Goal: Book appointment/travel/reservation

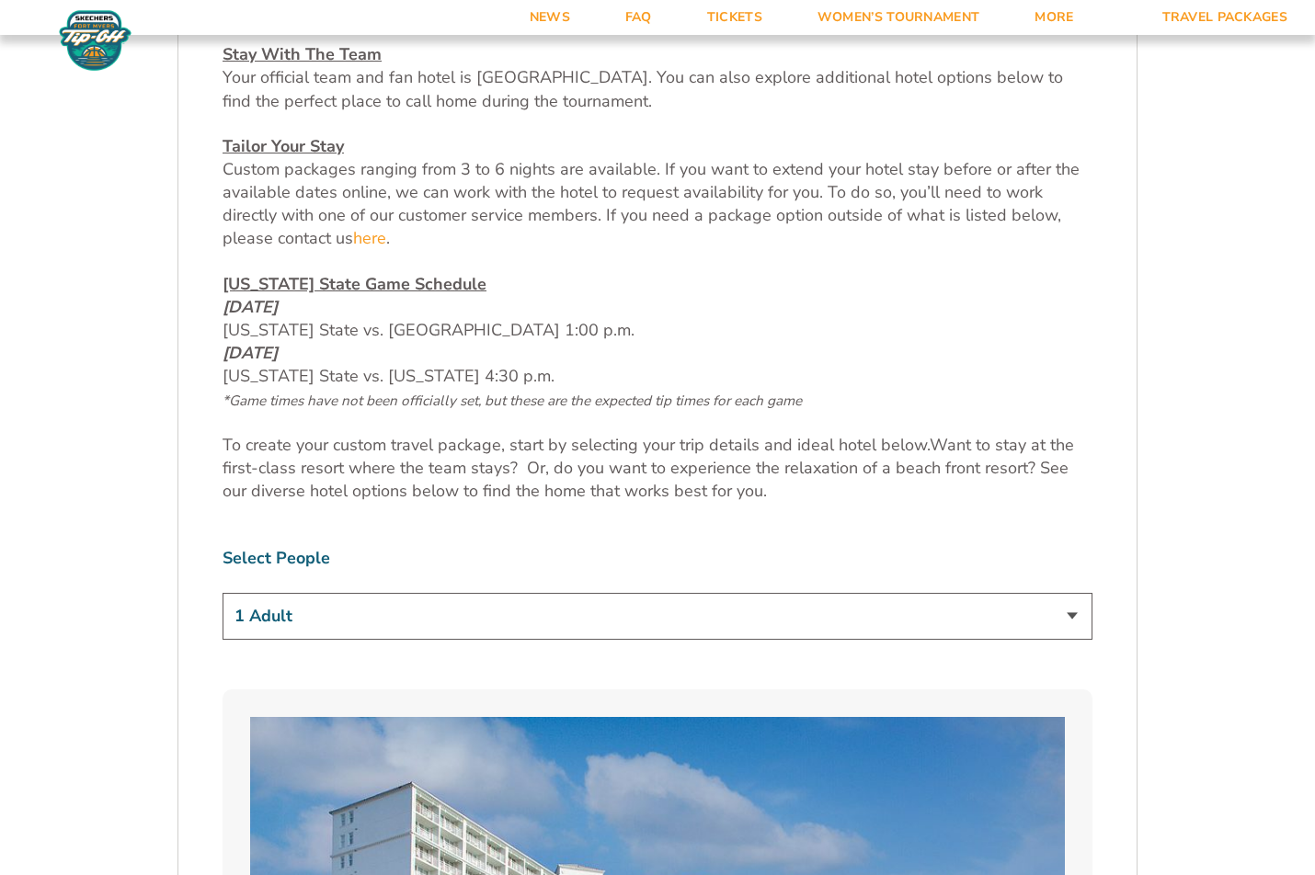
scroll to position [990, 0]
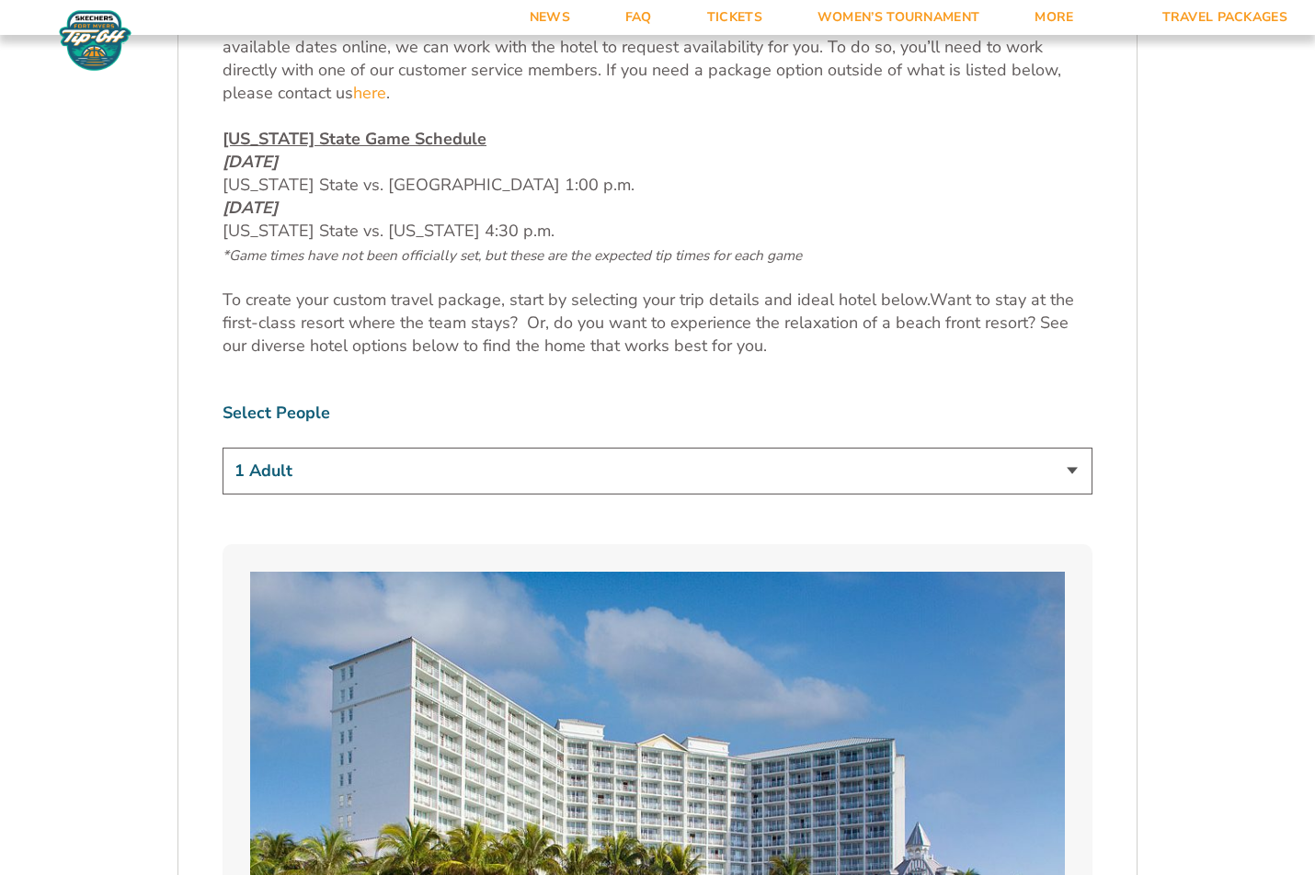
select select "2 Adults + 2 Children"
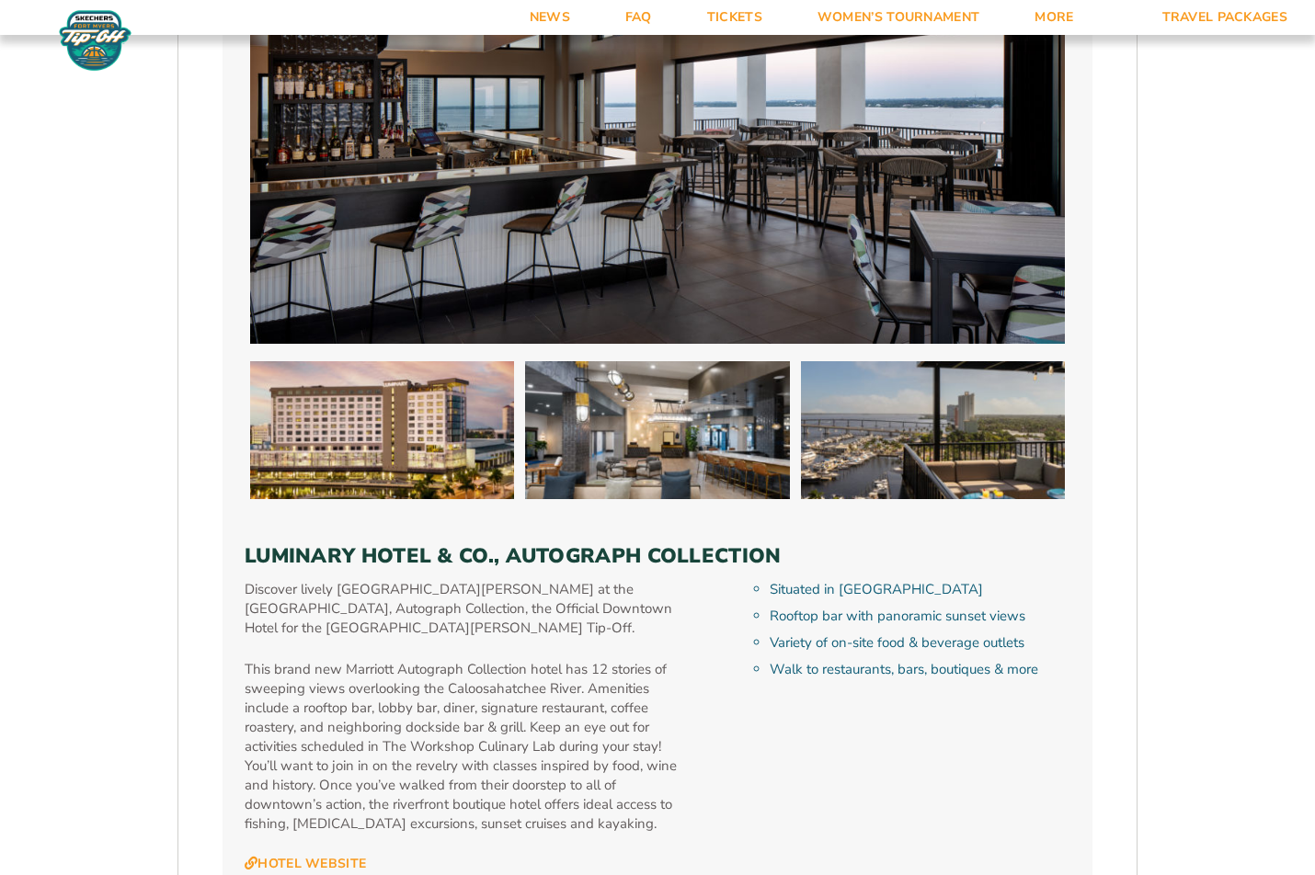
scroll to position [5175, 0]
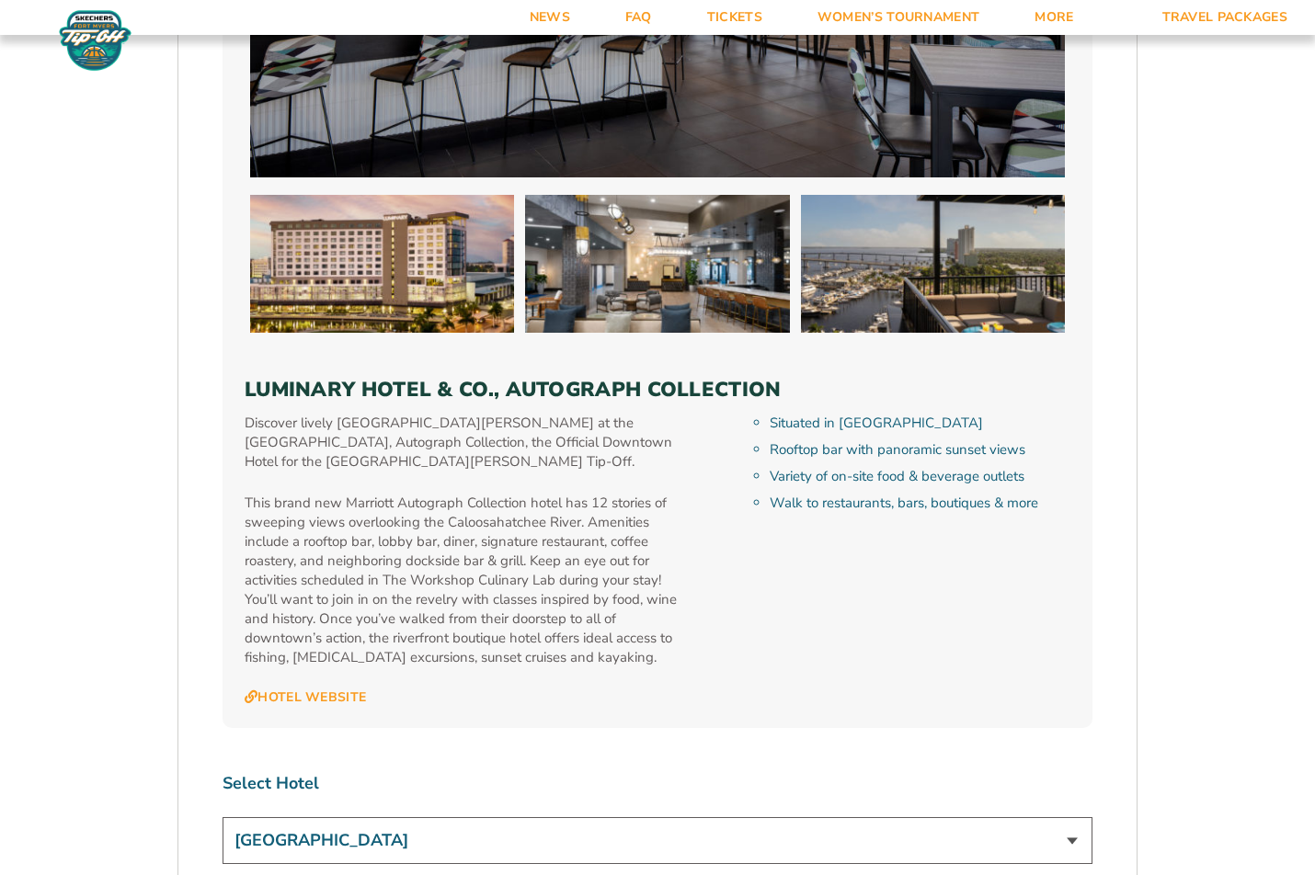
select select "18477"
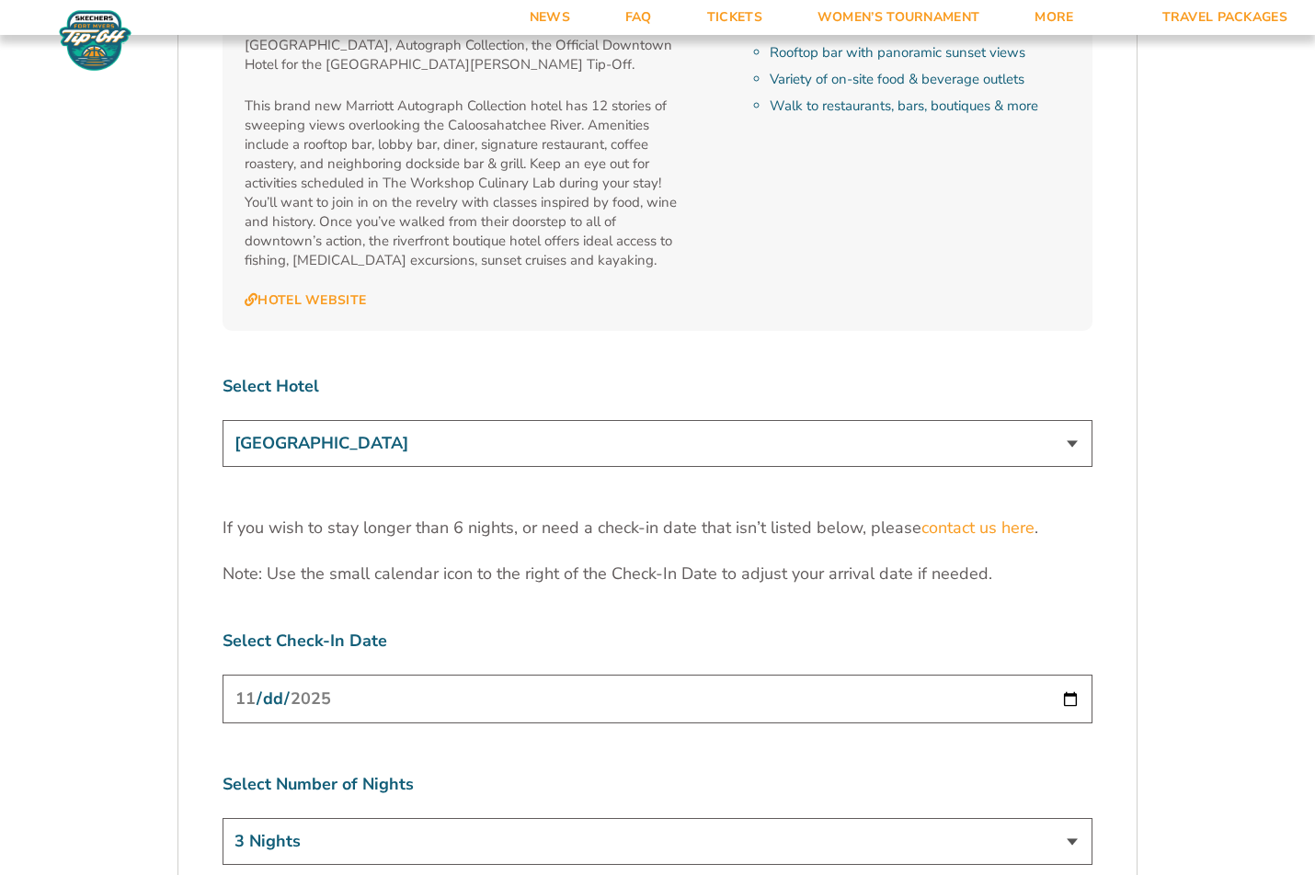
scroll to position [5689, 0]
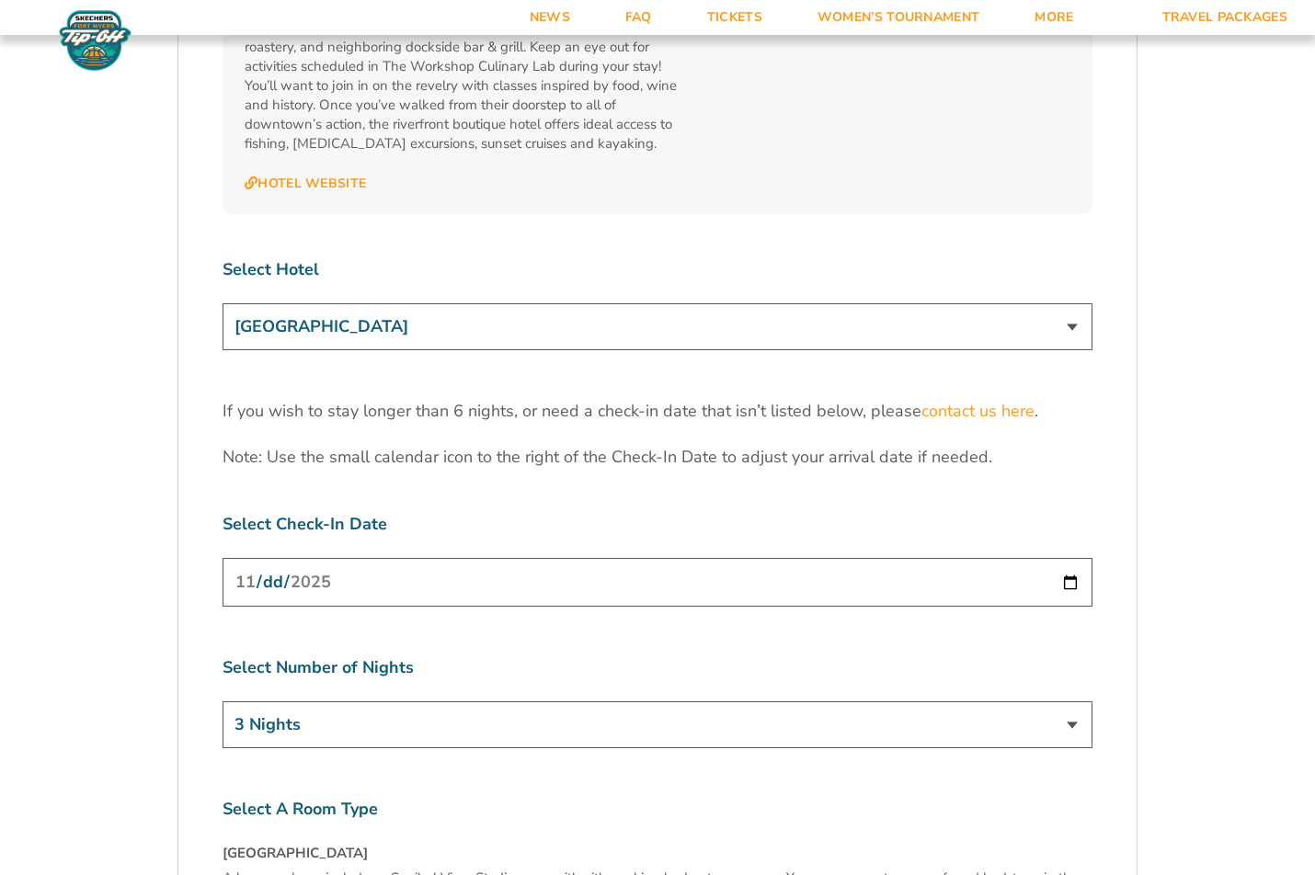
click at [282, 558] on input "[DATE]" at bounding box center [658, 582] width 870 height 49
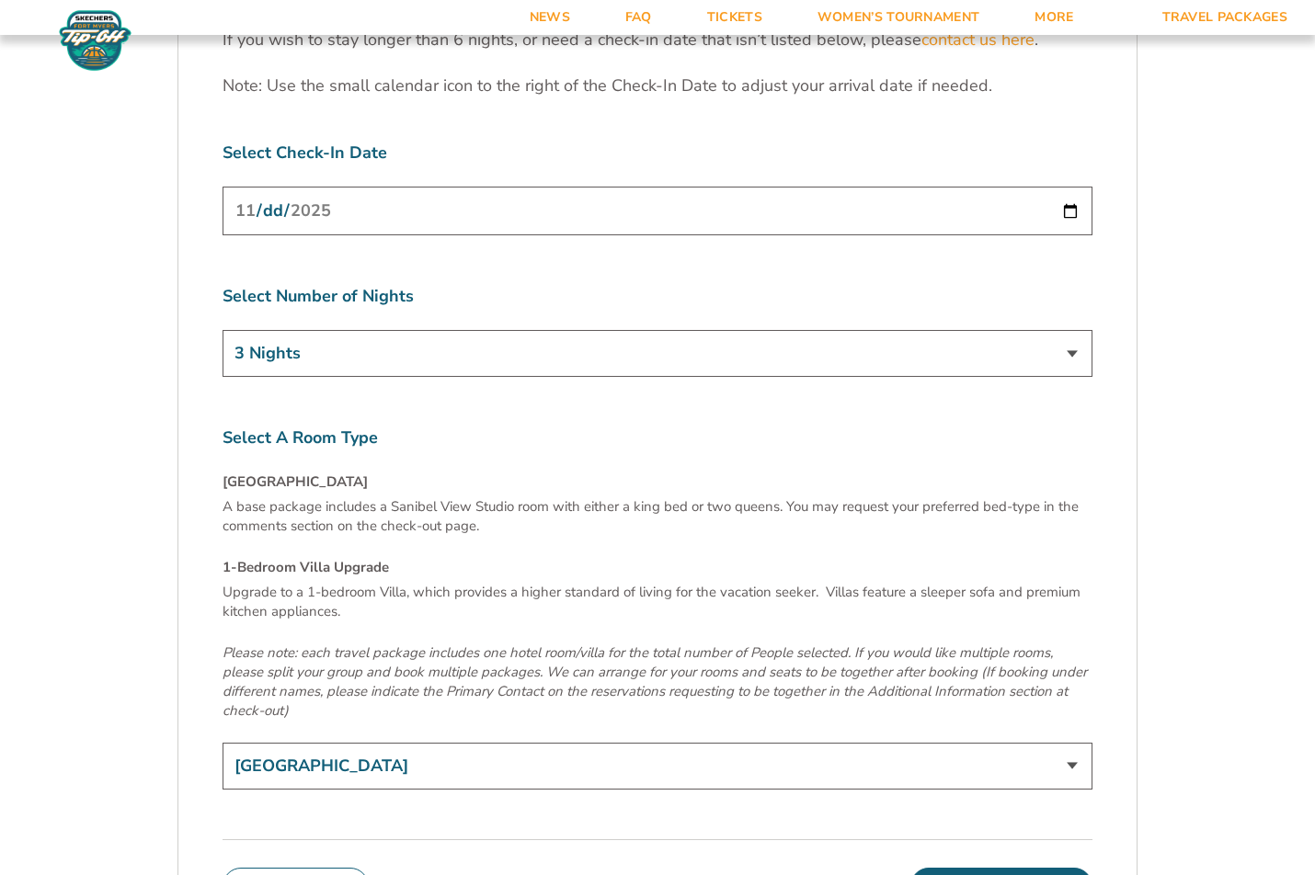
scroll to position [5899, 0]
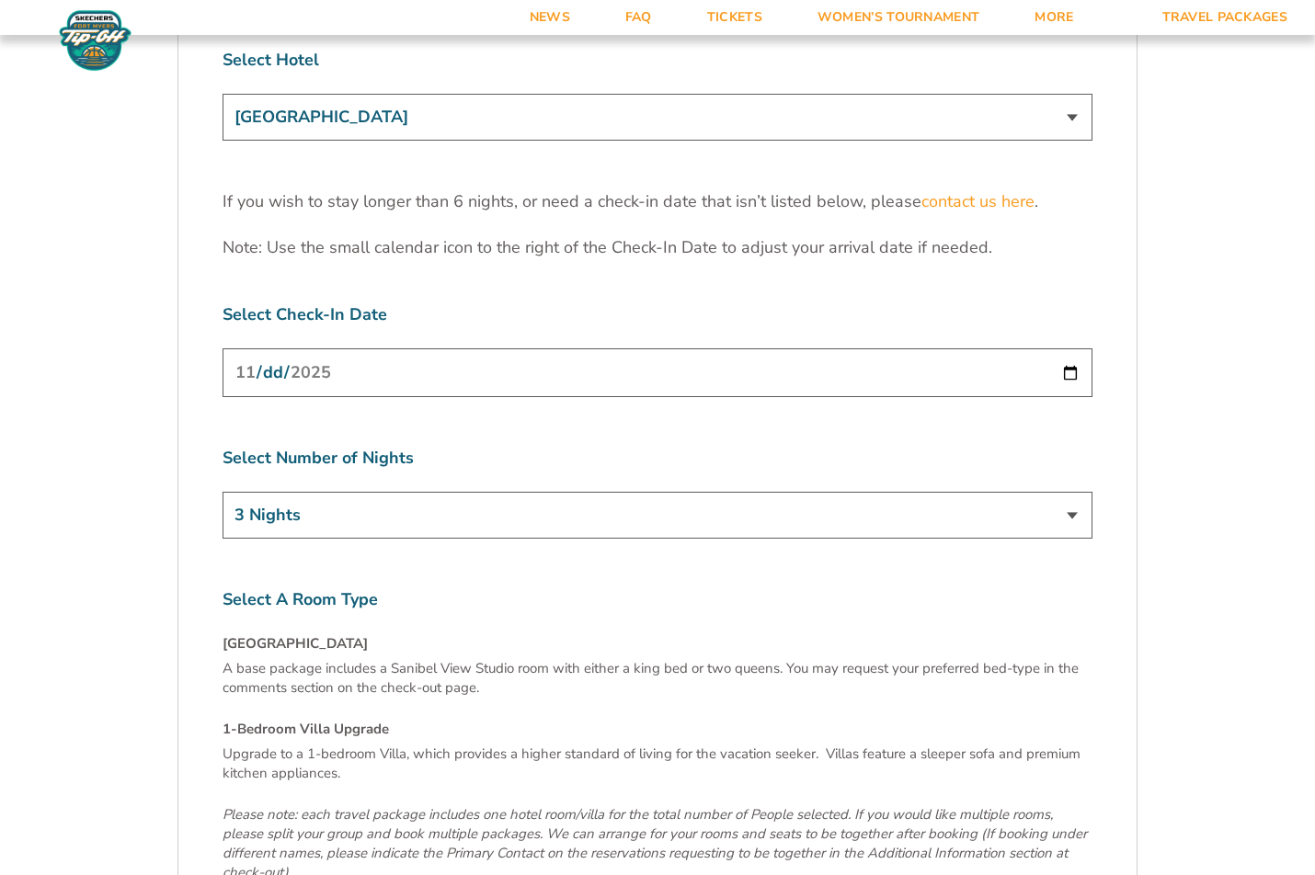
click at [264, 348] on input "[DATE]" at bounding box center [658, 372] width 870 height 49
type input "[DATE]"
click at [474, 447] on label "Select Number of Nights" at bounding box center [658, 458] width 870 height 23
select select "6 Nights"
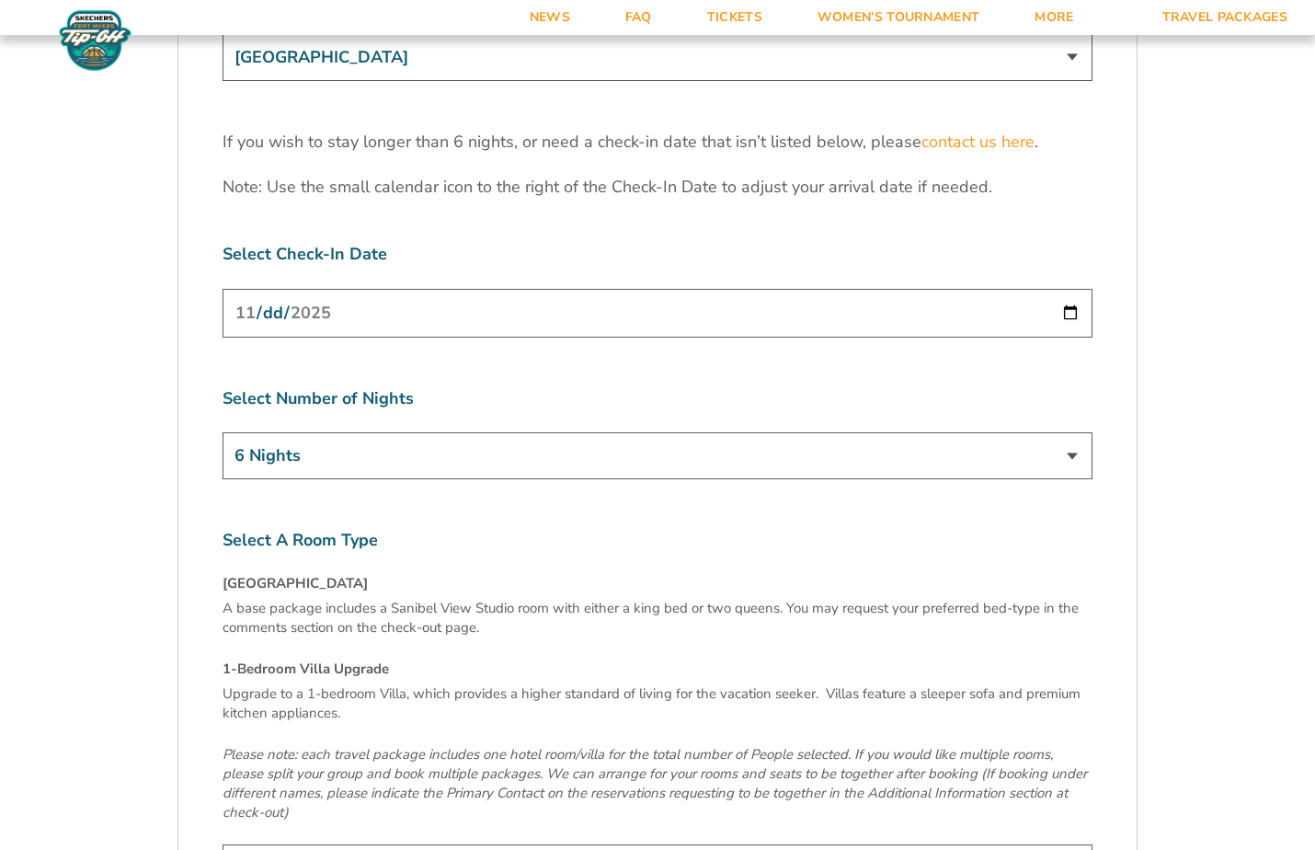
scroll to position [5981, 0]
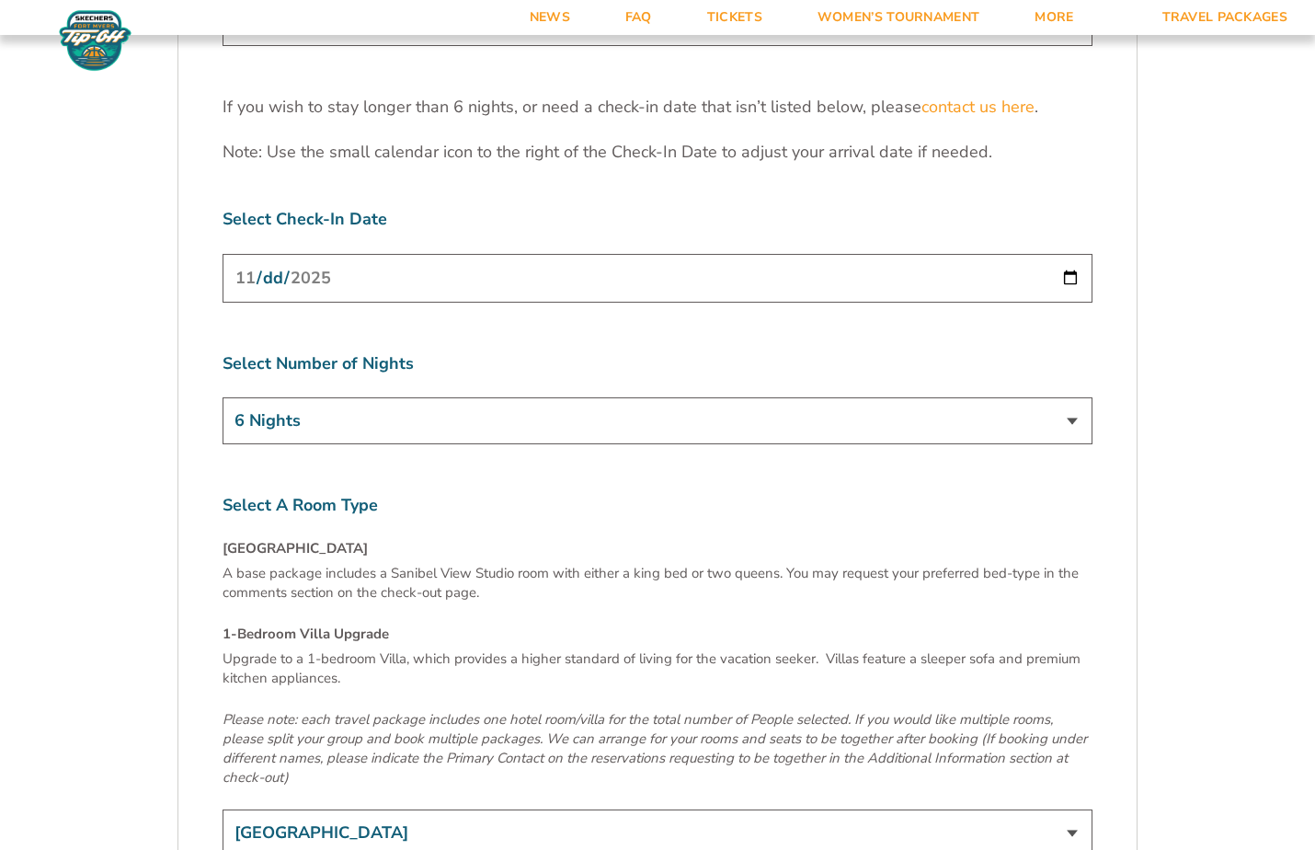
select select "1-Bedroom Villa Upgrade"
click at [494, 649] on p "Upgrade to a 1-bedroom Villa, which provides a higher standard of living for th…" at bounding box center [658, 668] width 870 height 39
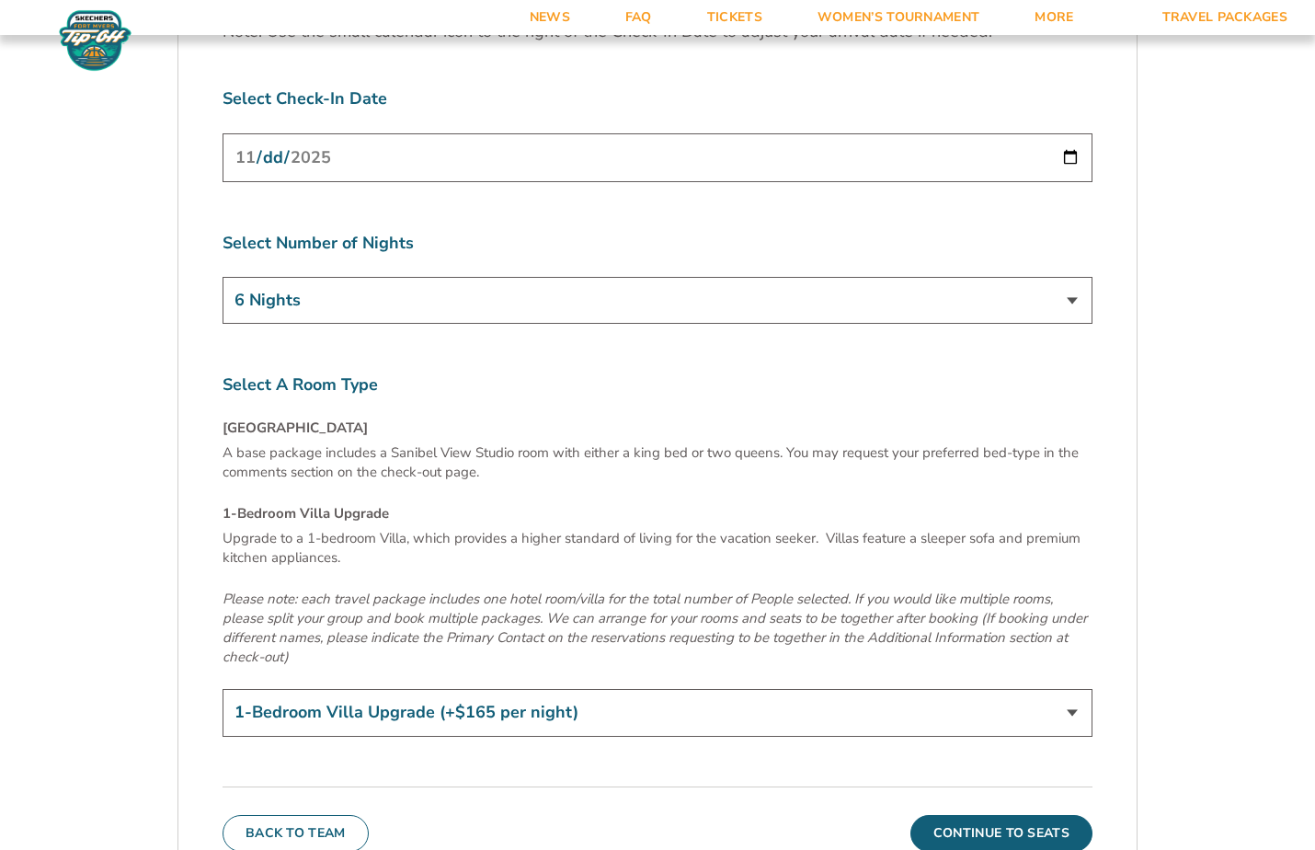
scroll to position [6126, 0]
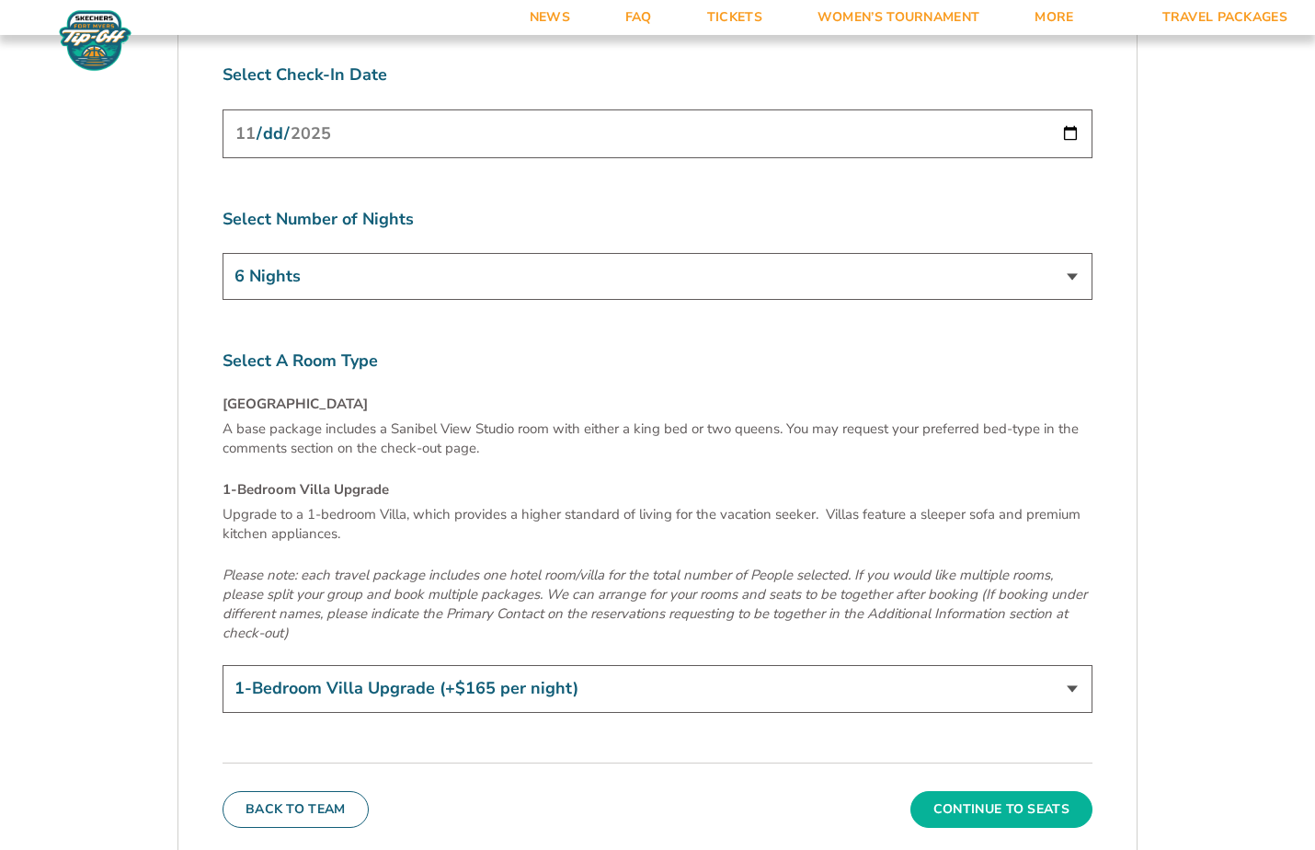
click at [1026, 791] on button "Continue To Seats" at bounding box center [1001, 809] width 182 height 37
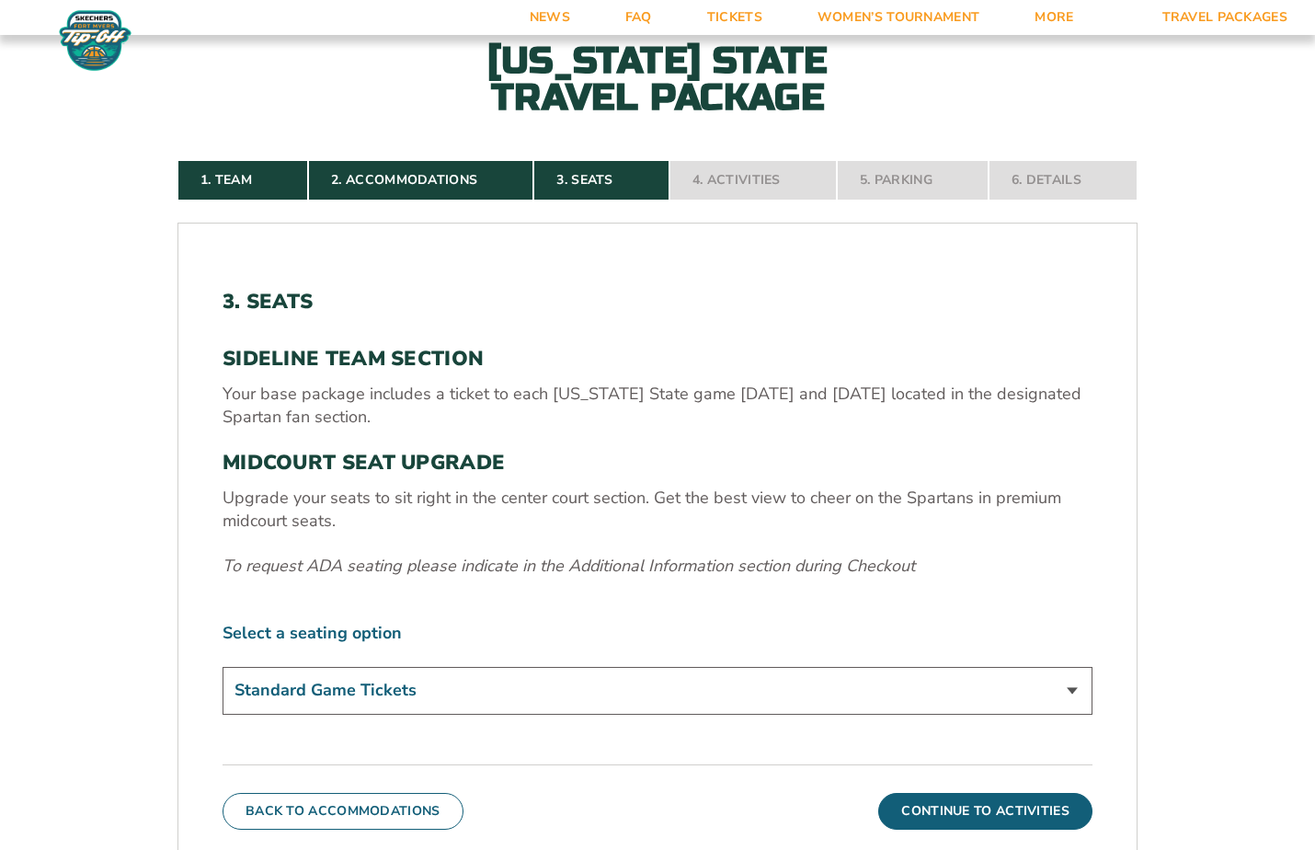
scroll to position [608, 0]
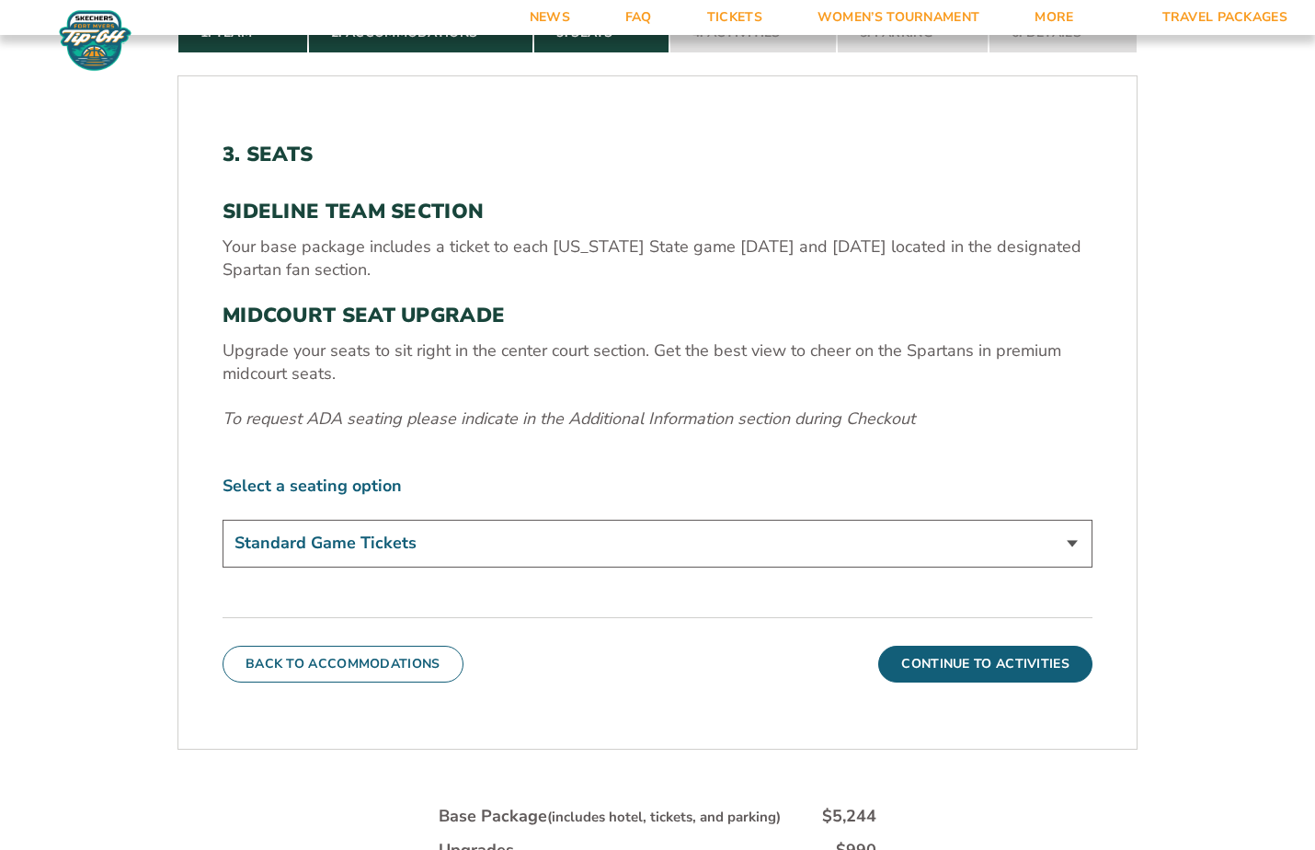
select select "Midcourt Seat Upgrade"
click at [555, 465] on div "3. Seats SIDELINE TEAM SECTION Your base package includes a ticket to each [US_…" at bounding box center [658, 357] width 870 height 429
click at [977, 655] on button "Continue To Activities" at bounding box center [985, 663] width 214 height 37
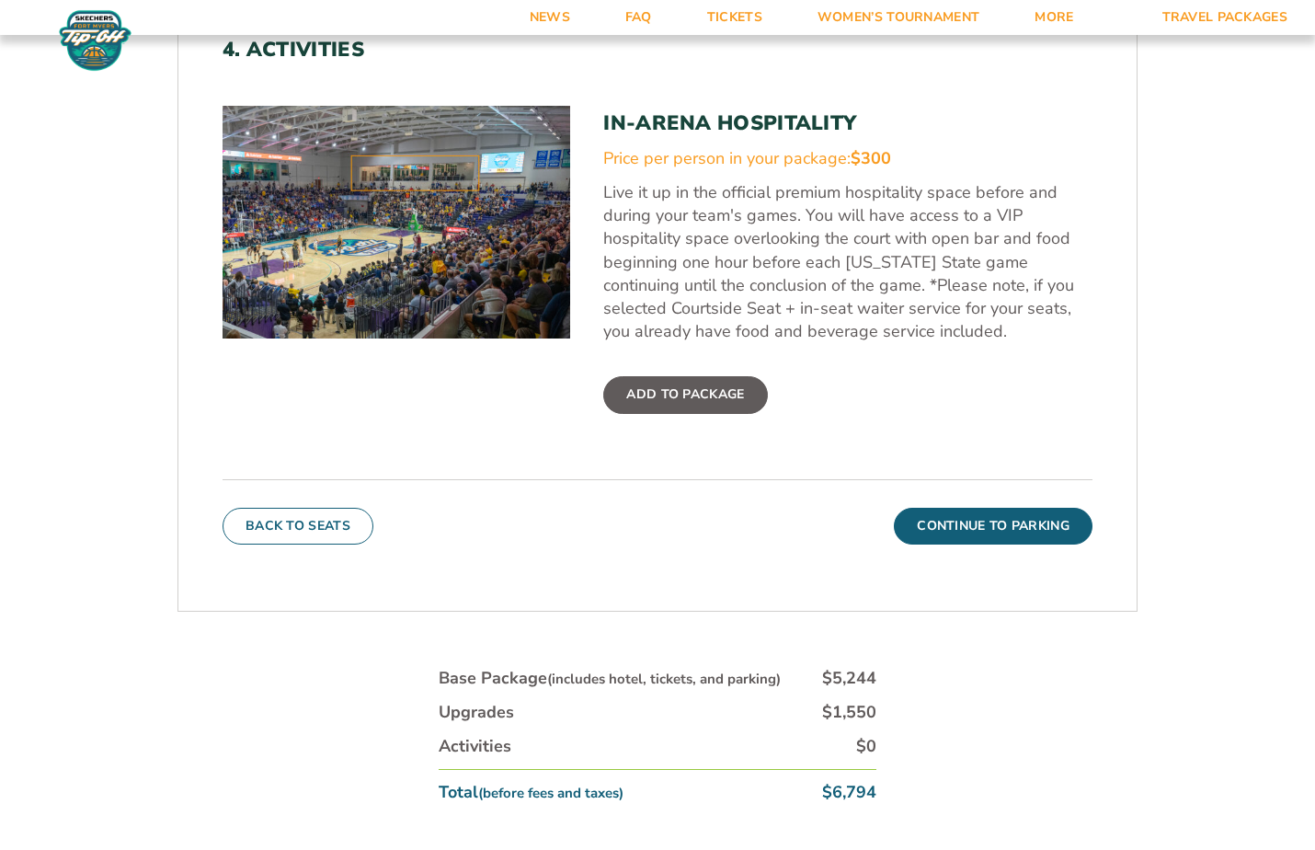
scroll to position [776, 0]
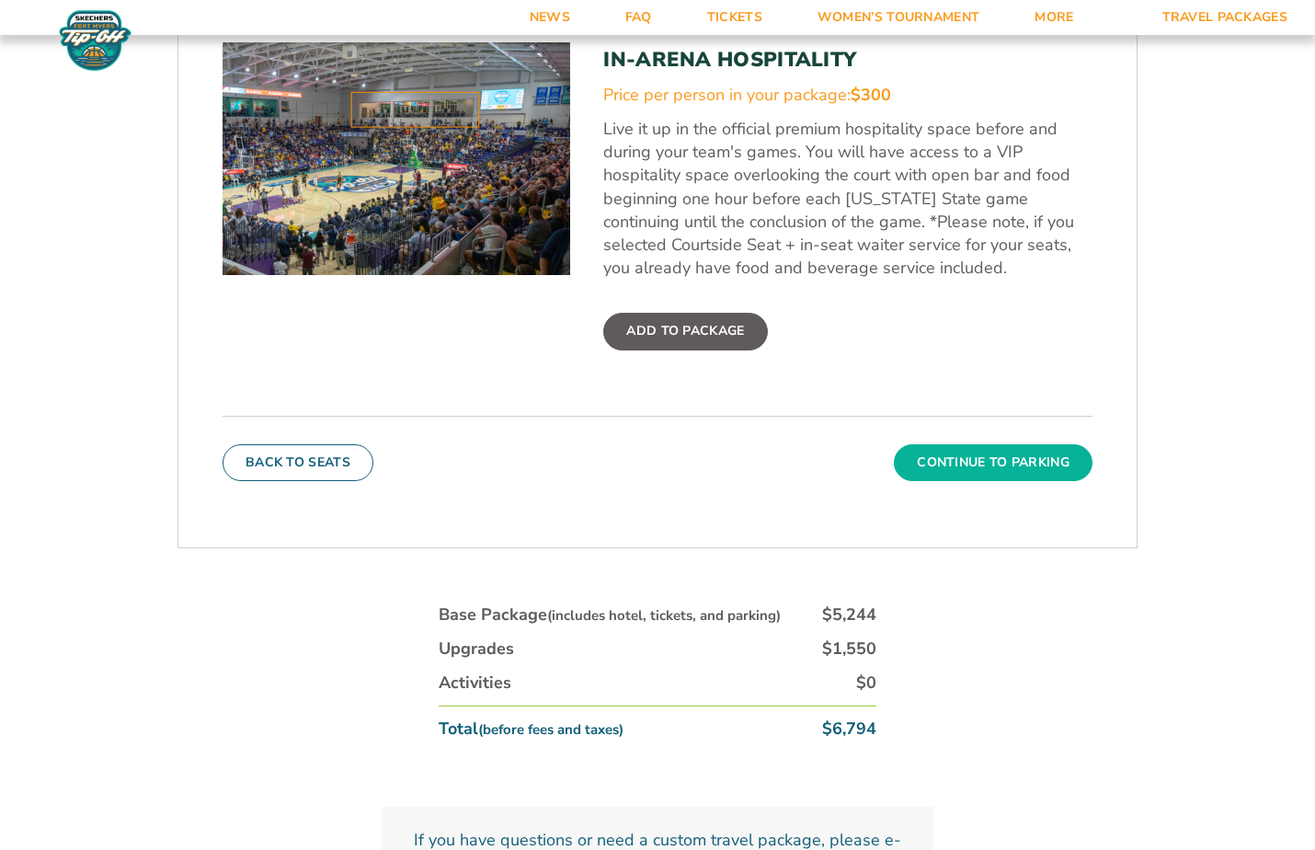
click at [964, 467] on button "Continue To Parking" at bounding box center [993, 462] width 199 height 37
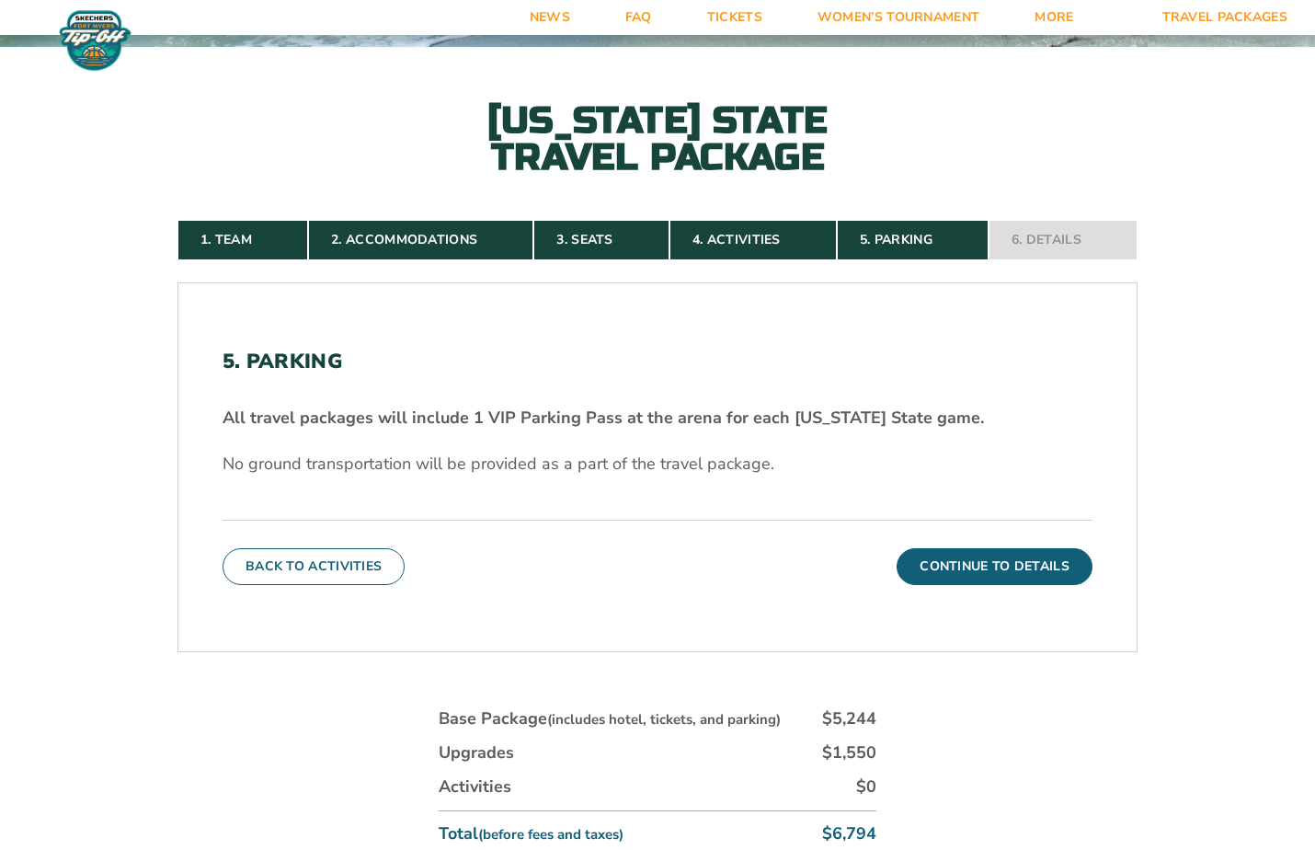
scroll to position [490, 0]
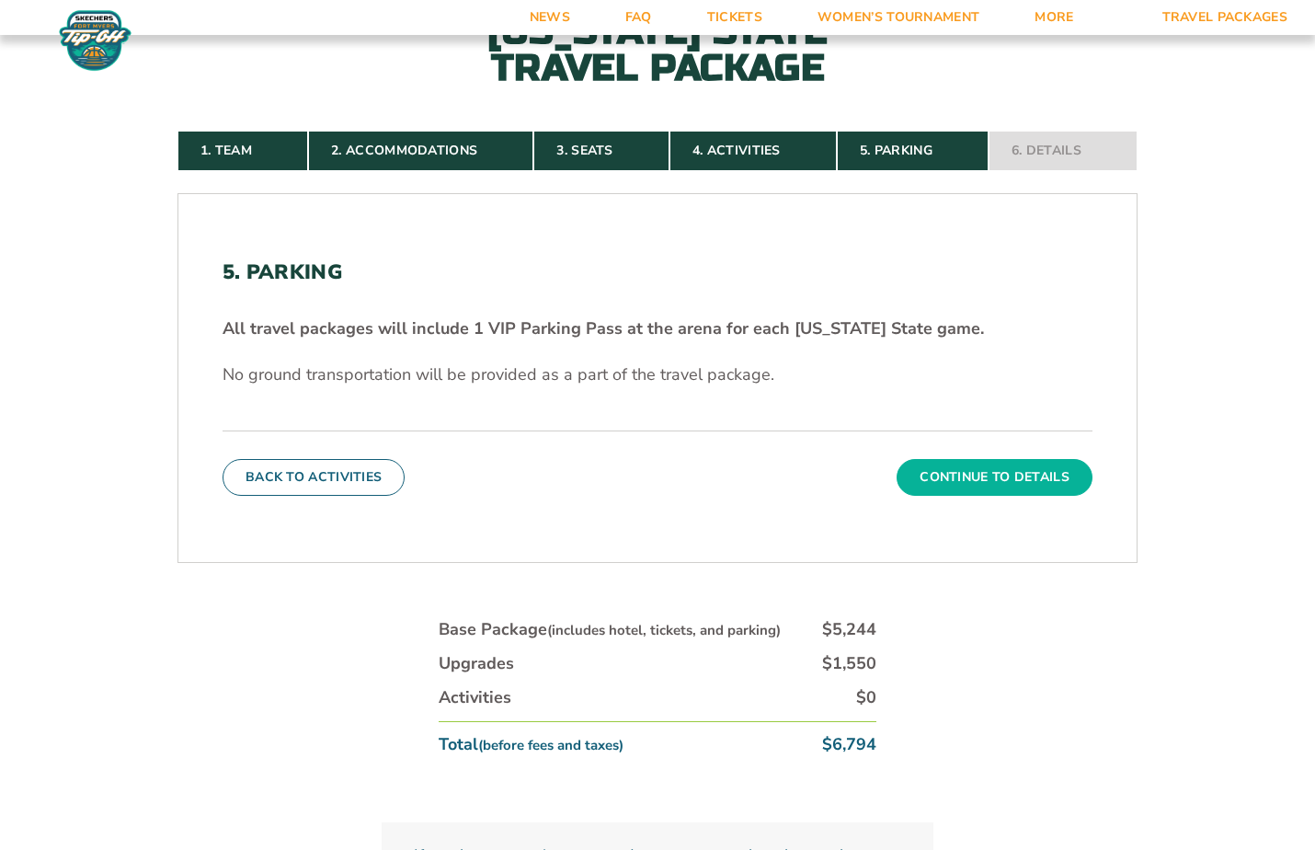
click at [981, 479] on button "Continue To Details" at bounding box center [995, 477] width 196 height 37
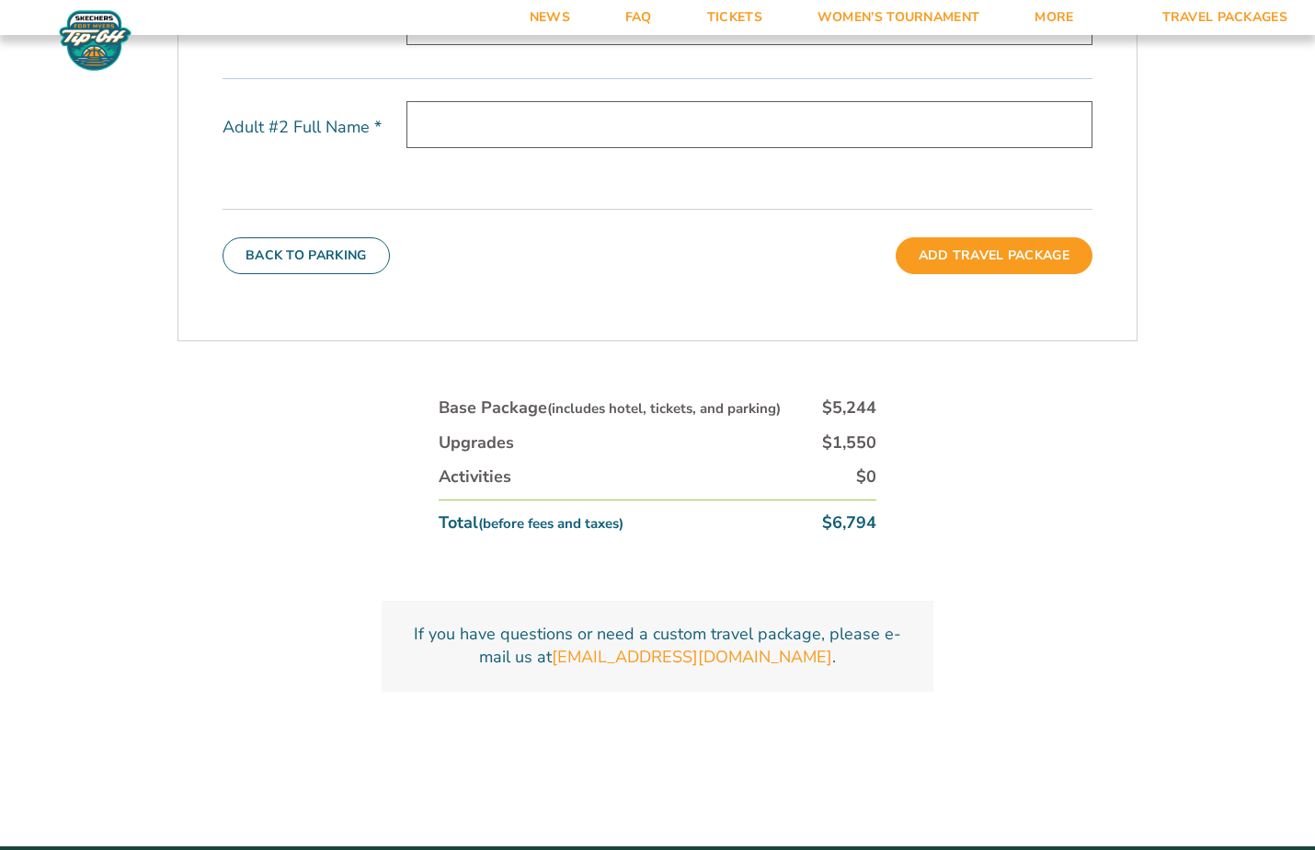
scroll to position [0, 0]
